Goal: Find specific page/section: Find specific page/section

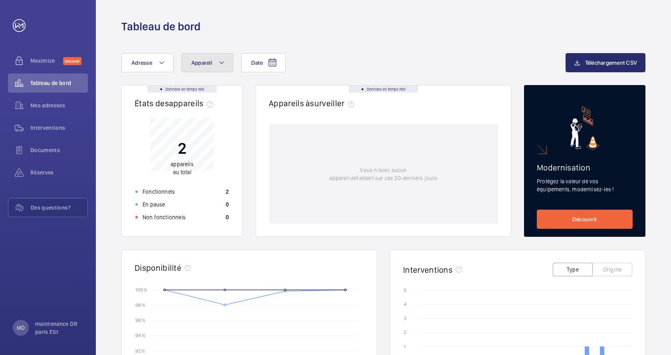
click at [219, 63] on mat-icon at bounding box center [221, 63] width 6 height 10
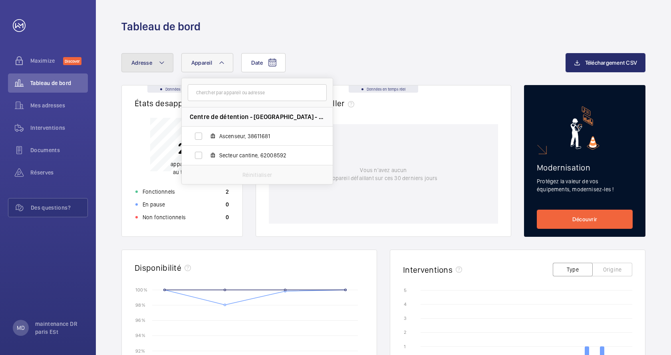
click at [158, 63] on button "Adresse" at bounding box center [147, 62] width 52 height 19
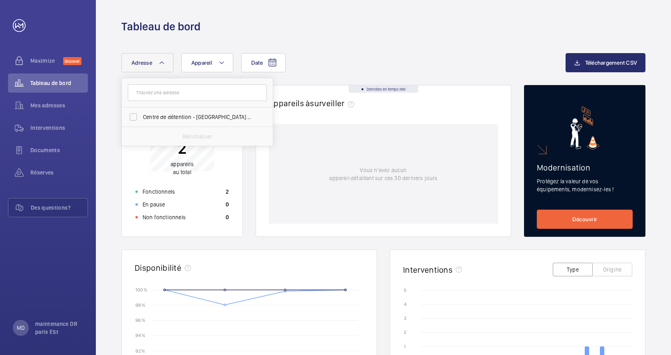
click at [158, 63] on button "Adresse" at bounding box center [147, 62] width 52 height 19
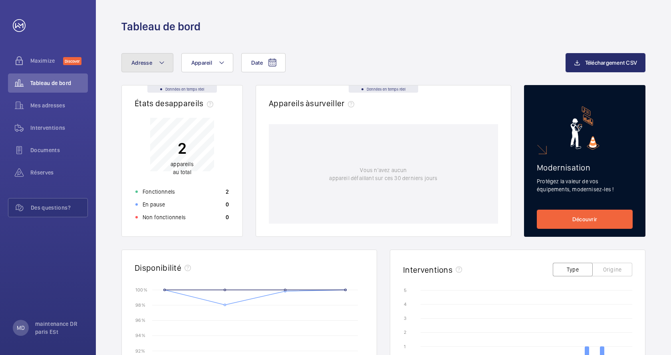
click at [158, 63] on button "Adresse" at bounding box center [147, 62] width 52 height 19
click at [163, 62] on mat-icon at bounding box center [161, 63] width 6 height 10
